Goal: Use online tool/utility: Utilize a website feature to perform a specific function

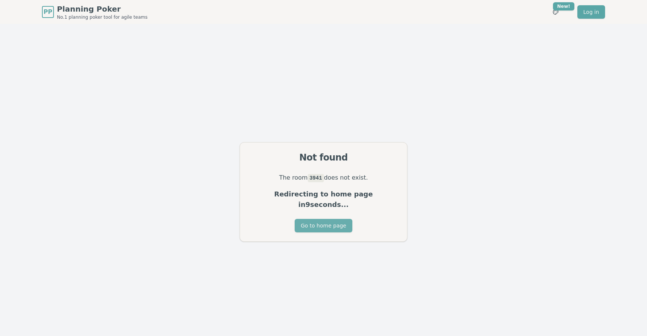
click at [333, 219] on button "Go to home page" at bounding box center [322, 225] width 57 height 13
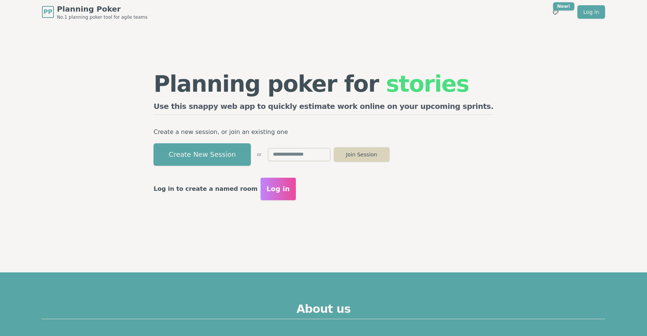
click at [390, 158] on button "Join Session" at bounding box center [361, 154] width 56 height 15
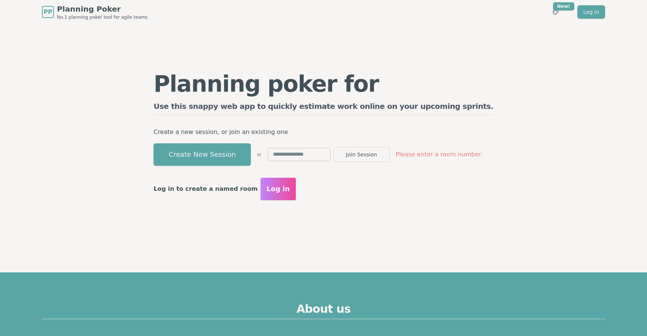
click at [303, 156] on input "text" at bounding box center [299, 154] width 63 height 13
type input "****"
click at [374, 158] on button "Join Session" at bounding box center [361, 154] width 56 height 15
click at [330, 156] on input "****" at bounding box center [299, 154] width 63 height 13
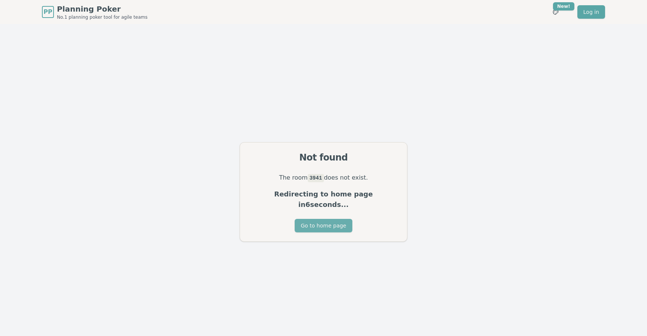
click at [328, 220] on button "Go to home page" at bounding box center [322, 225] width 57 height 13
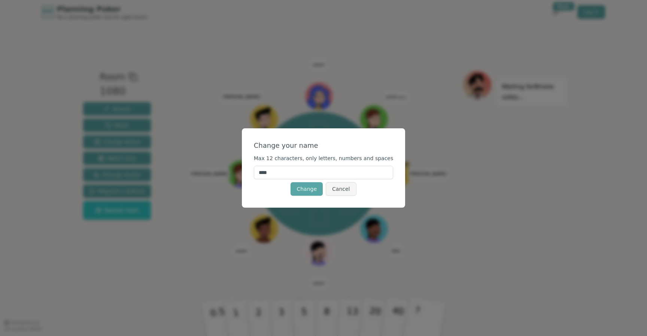
click at [301, 176] on input "****" at bounding box center [324, 172] width 140 height 13
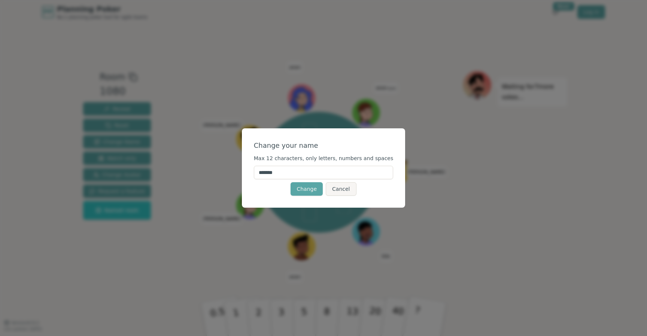
type input "*******"
click at [307, 197] on div "Change your name Max 12 characters, only letters, numbers and spaces ******* Ch…" at bounding box center [324, 167] width 164 height 79
click at [308, 189] on button "Change" at bounding box center [306, 188] width 32 height 13
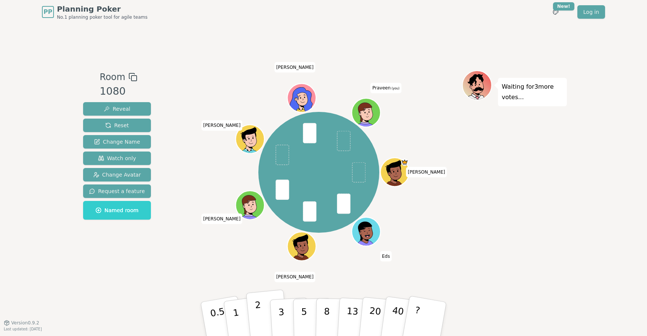
click at [259, 316] on p "2" at bounding box center [259, 320] width 10 height 41
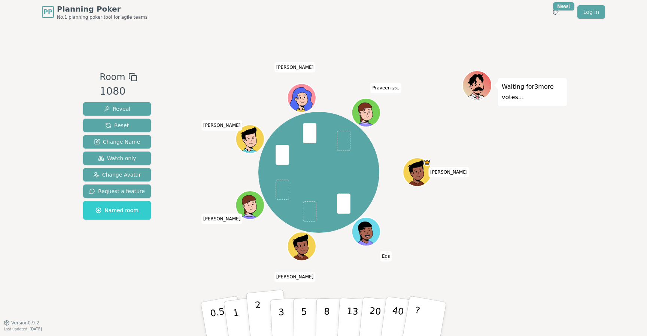
click at [262, 321] on button "2" at bounding box center [267, 319] width 43 height 59
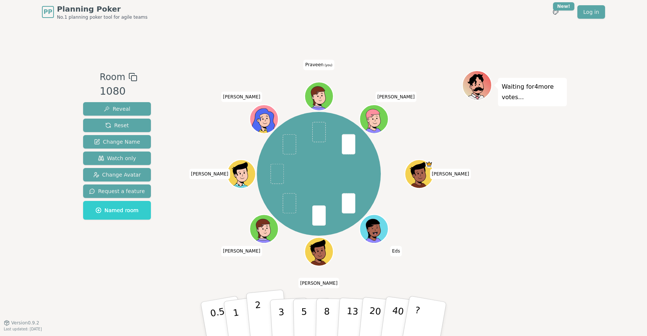
click at [258, 317] on p "2" at bounding box center [259, 320] width 10 height 41
click at [257, 320] on p "2" at bounding box center [259, 320] width 10 height 41
click at [263, 312] on button "2" at bounding box center [267, 319] width 43 height 59
click at [281, 318] on p "3" at bounding box center [282, 319] width 8 height 41
click at [259, 316] on p "2" at bounding box center [259, 320] width 10 height 41
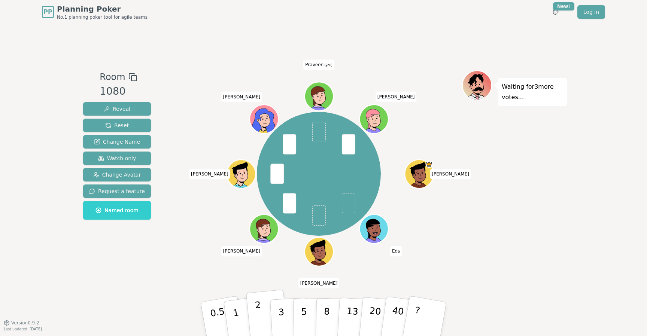
click at [260, 324] on p "2" at bounding box center [259, 320] width 10 height 41
click at [279, 313] on p "3" at bounding box center [282, 319] width 8 height 41
click at [278, 315] on button "3" at bounding box center [289, 319] width 41 height 58
click at [260, 317] on p "2" at bounding box center [259, 320] width 10 height 41
drag, startPoint x: 299, startPoint y: 309, endPoint x: 256, endPoint y: 263, distance: 62.8
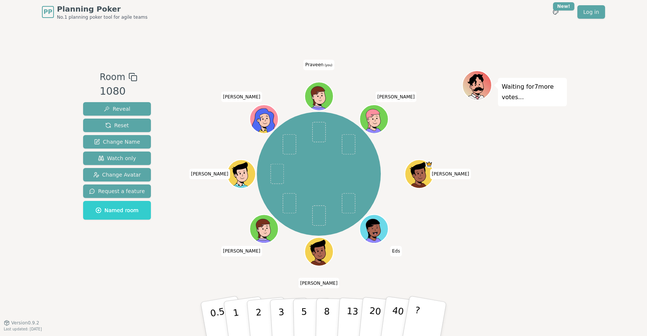
click at [256, 263] on div "Room 1080 Reveal Reset Change Name Watch only Change Avatar Request a feature N…" at bounding box center [323, 173] width 486 height 206
click at [304, 321] on p "5" at bounding box center [304, 319] width 6 height 40
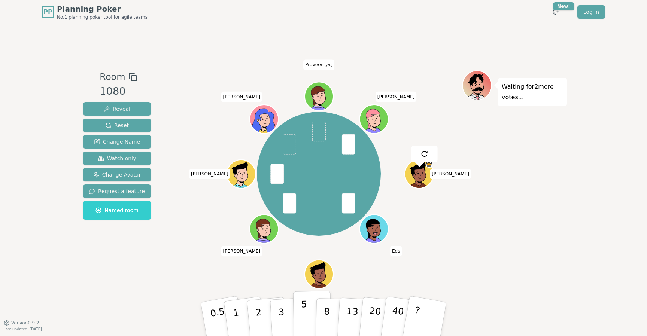
click at [305, 317] on p "5" at bounding box center [304, 319] width 6 height 40
click at [257, 311] on p "2" at bounding box center [259, 320] width 10 height 41
click at [260, 316] on p "2" at bounding box center [259, 320] width 10 height 41
click at [260, 317] on p "2" at bounding box center [259, 320] width 10 height 41
click at [256, 319] on button "2" at bounding box center [267, 319] width 43 height 59
